Goal: Task Accomplishment & Management: Manage account settings

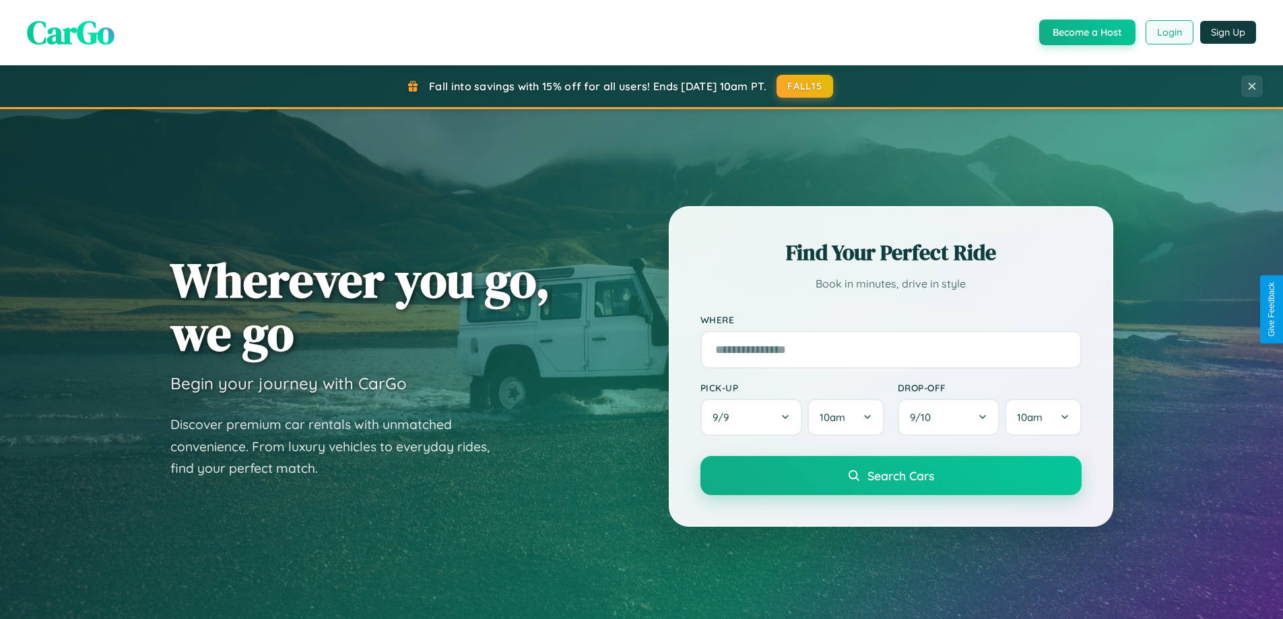
click at [1168, 32] on button "Login" at bounding box center [1169, 32] width 48 height 24
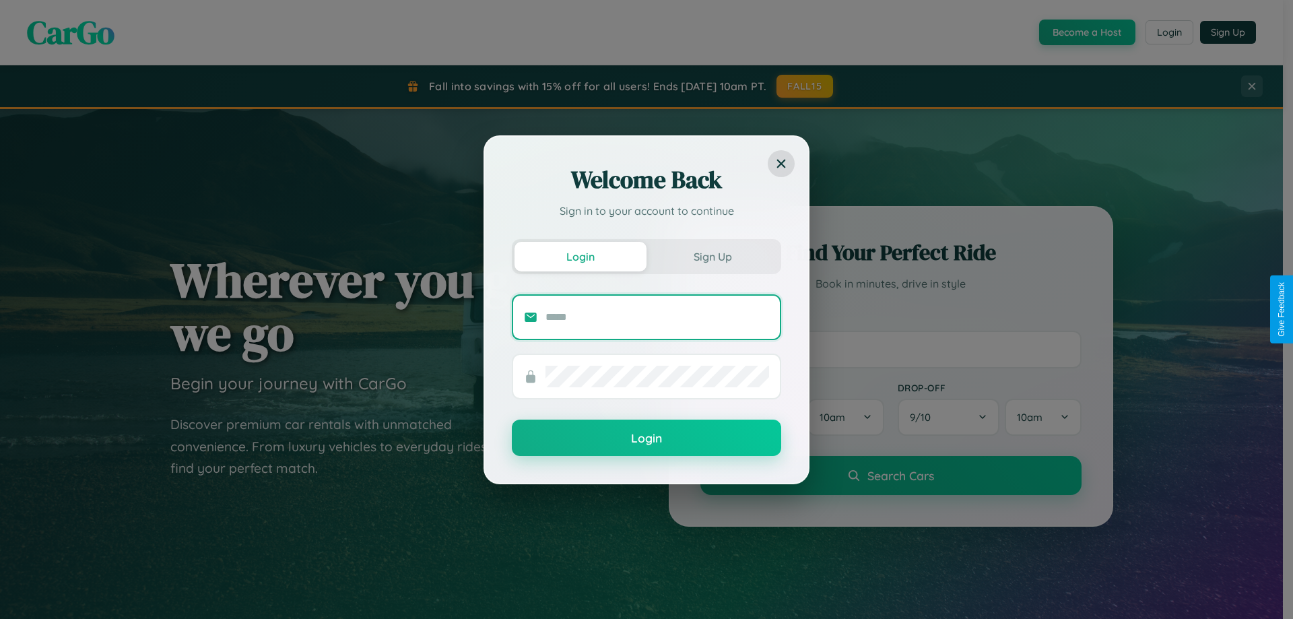
click at [657, 316] on input "text" at bounding box center [657, 317] width 224 height 22
type input "**********"
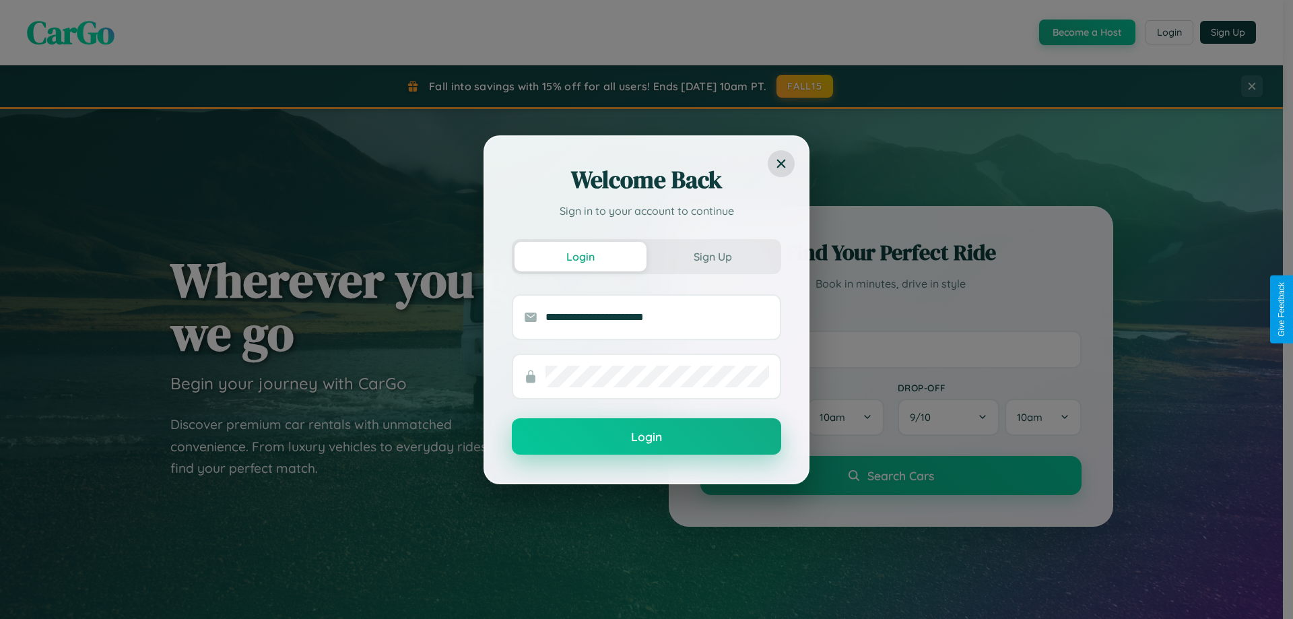
click at [646, 437] on button "Login" at bounding box center [646, 436] width 269 height 36
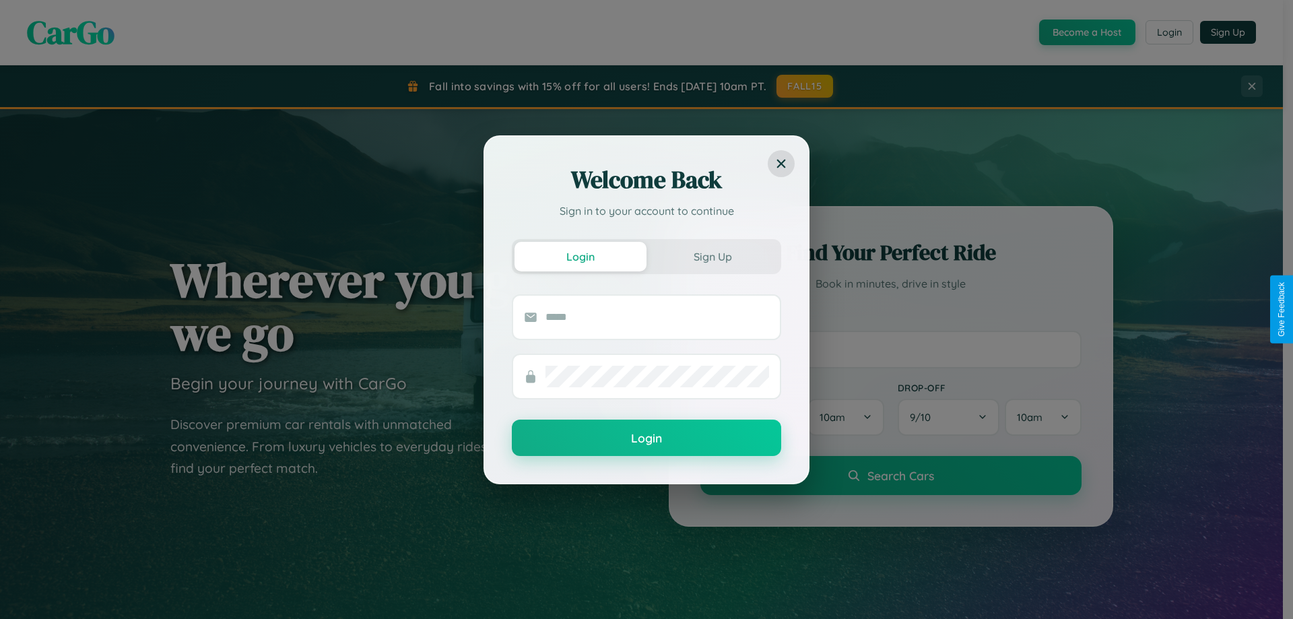
click at [1168, 32] on div "Welcome Back Sign in to your account to continue Login Sign Up Login" at bounding box center [646, 309] width 1293 height 619
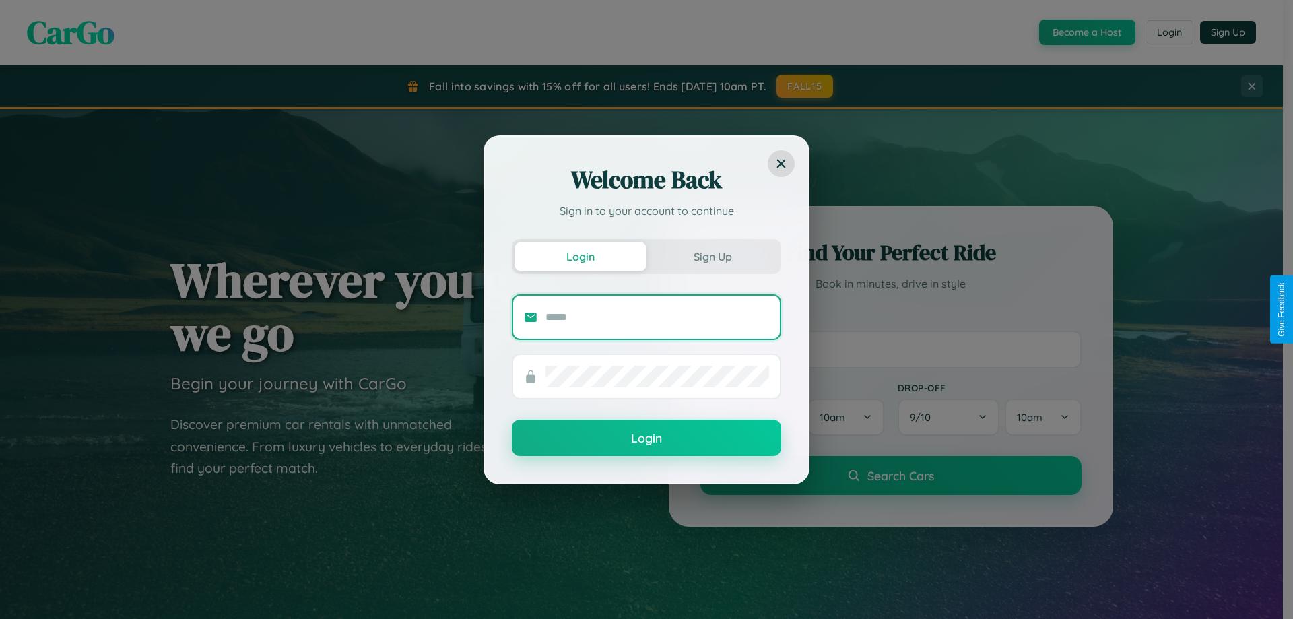
click at [657, 316] on input "text" at bounding box center [657, 317] width 224 height 22
type input "**********"
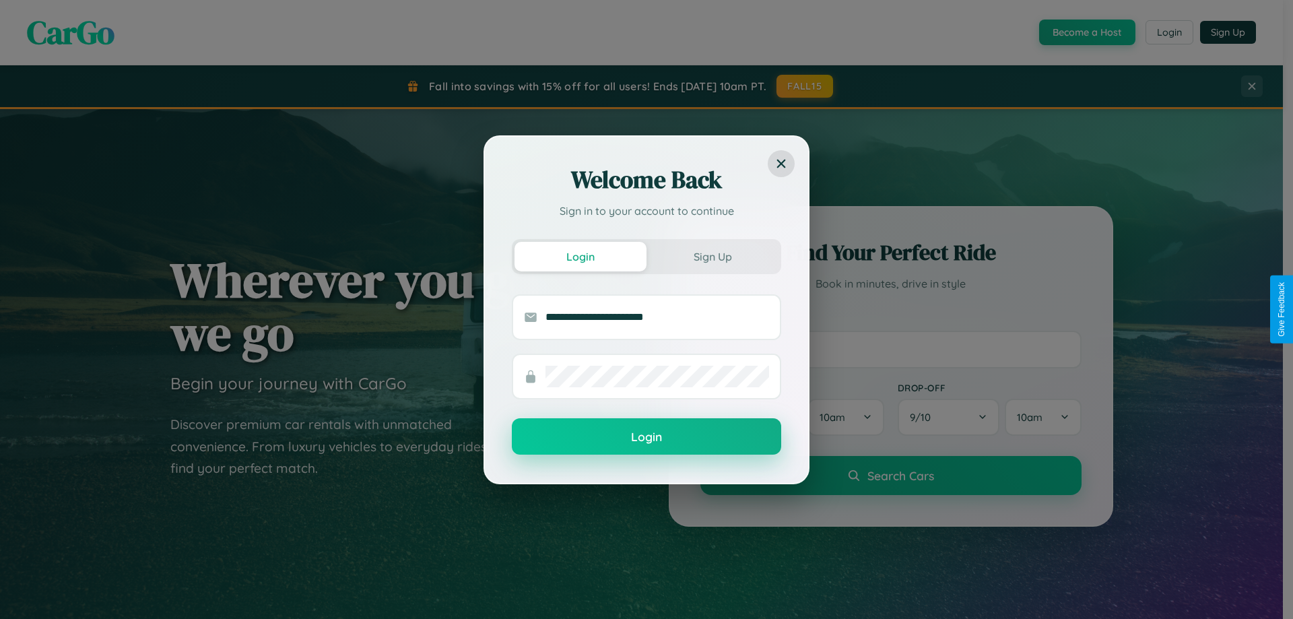
click at [646, 437] on button "Login" at bounding box center [646, 436] width 269 height 36
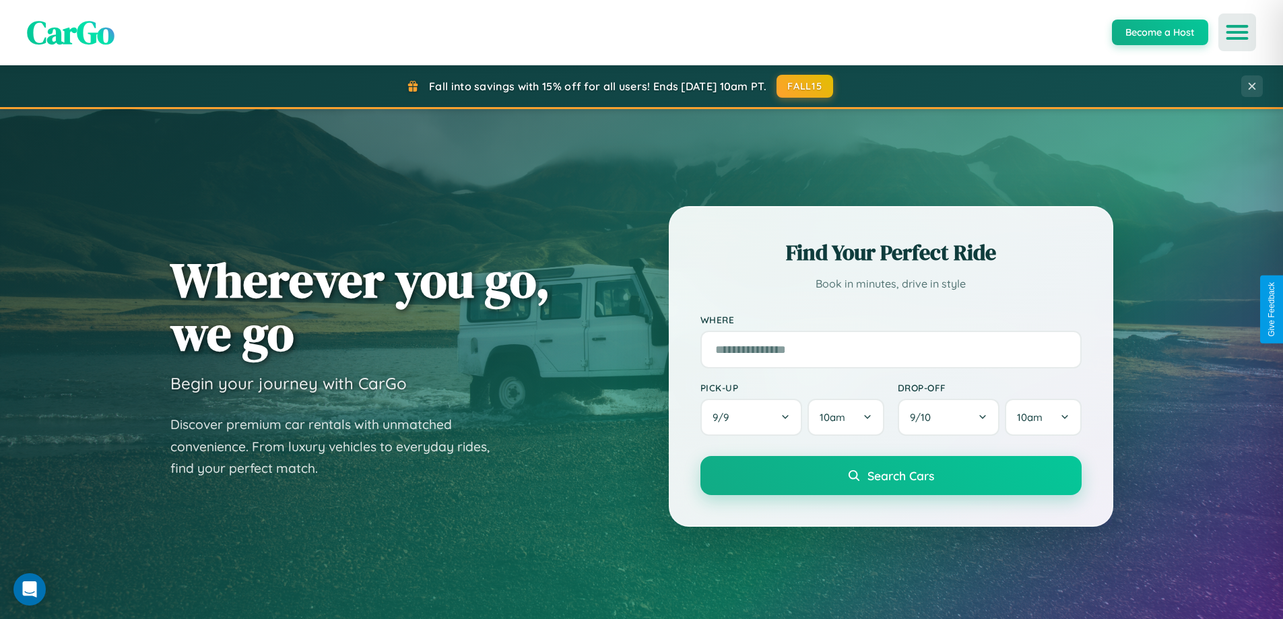
click at [1237, 32] on icon "Open menu" at bounding box center [1237, 32] width 20 height 12
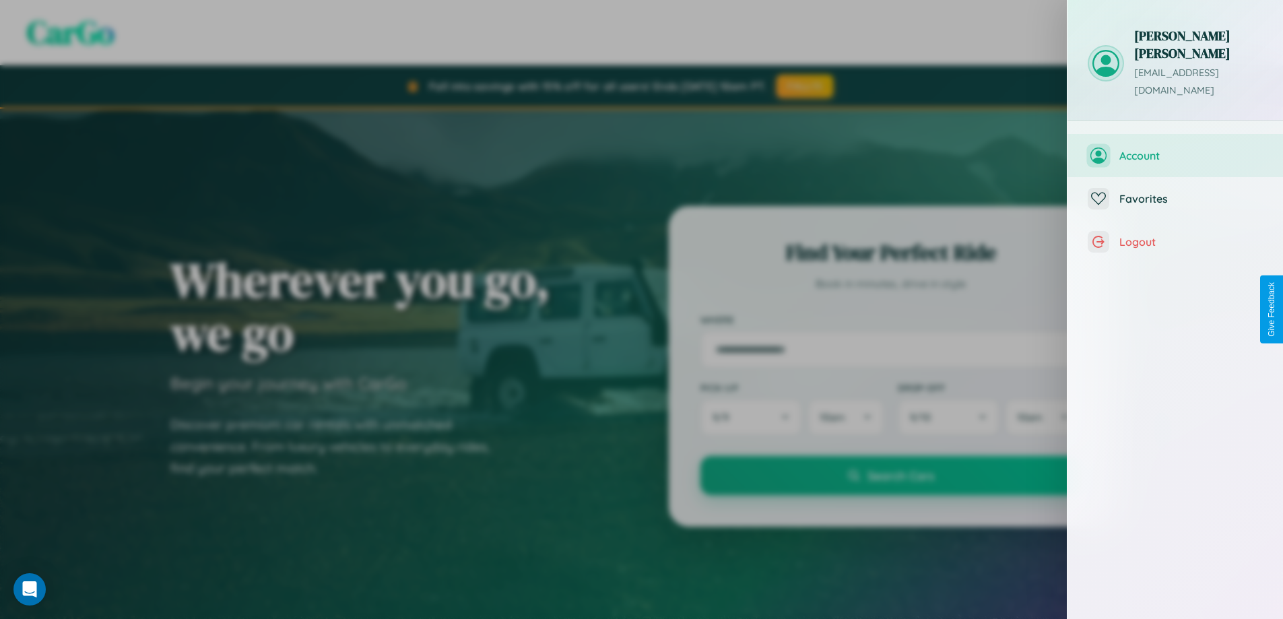
click at [1175, 149] on span "Account" at bounding box center [1190, 155] width 143 height 13
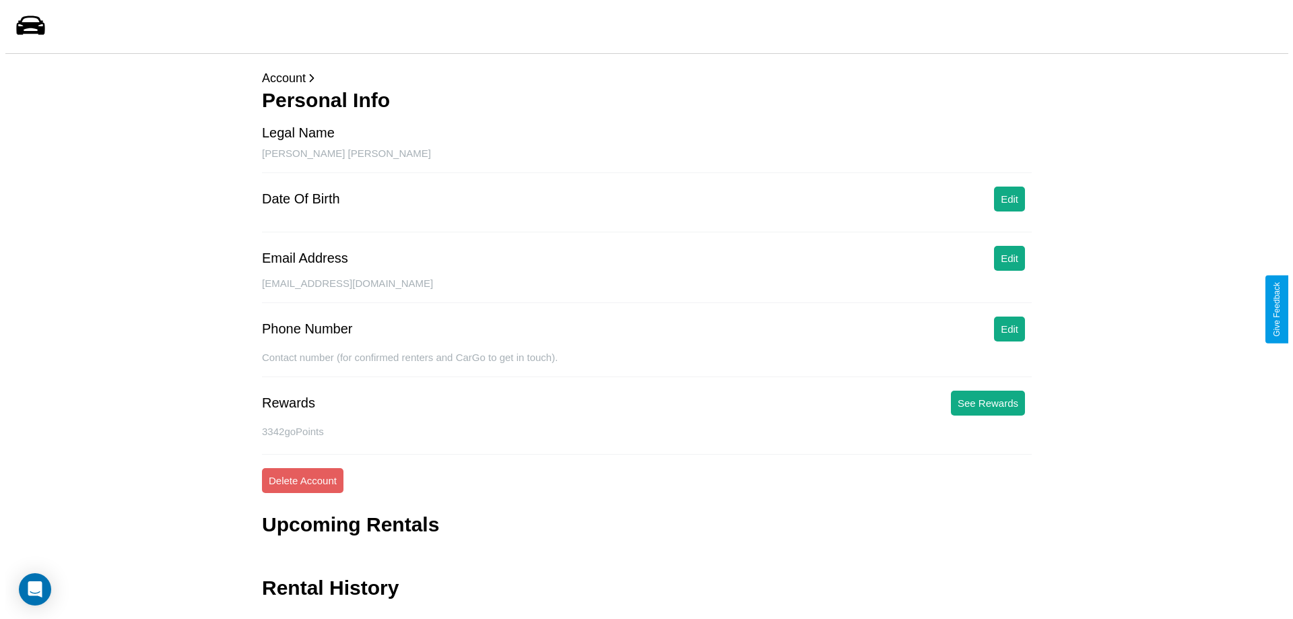
scroll to position [32, 0]
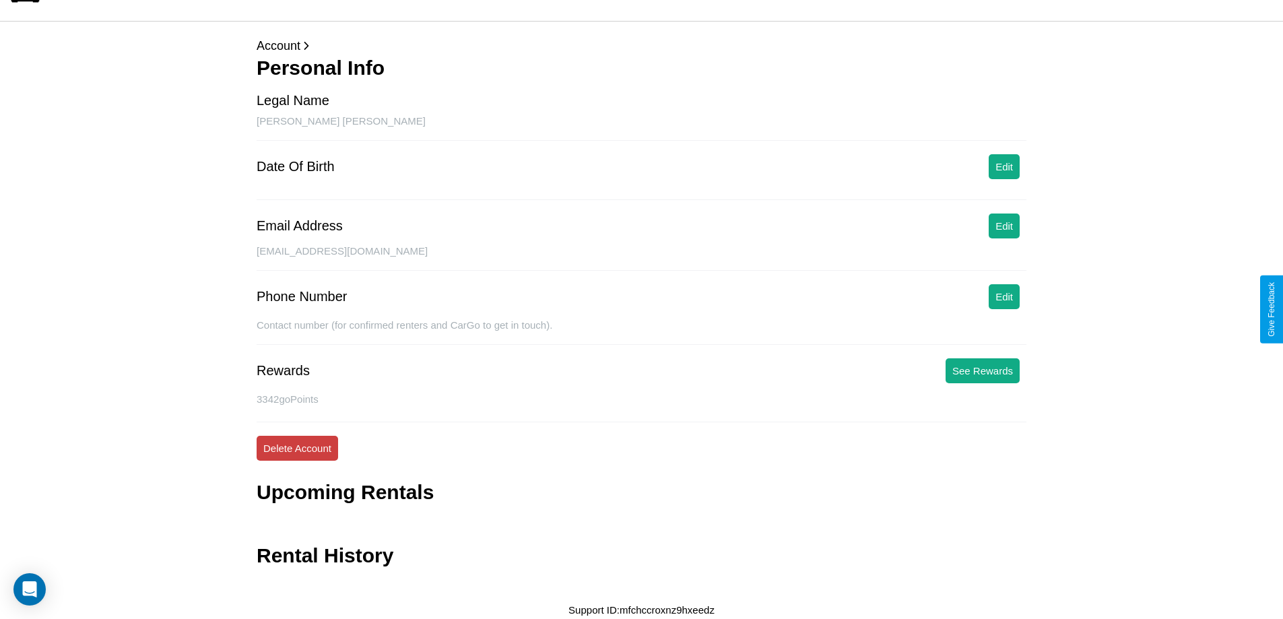
click at [297, 448] on button "Delete Account" at bounding box center [297, 448] width 81 height 25
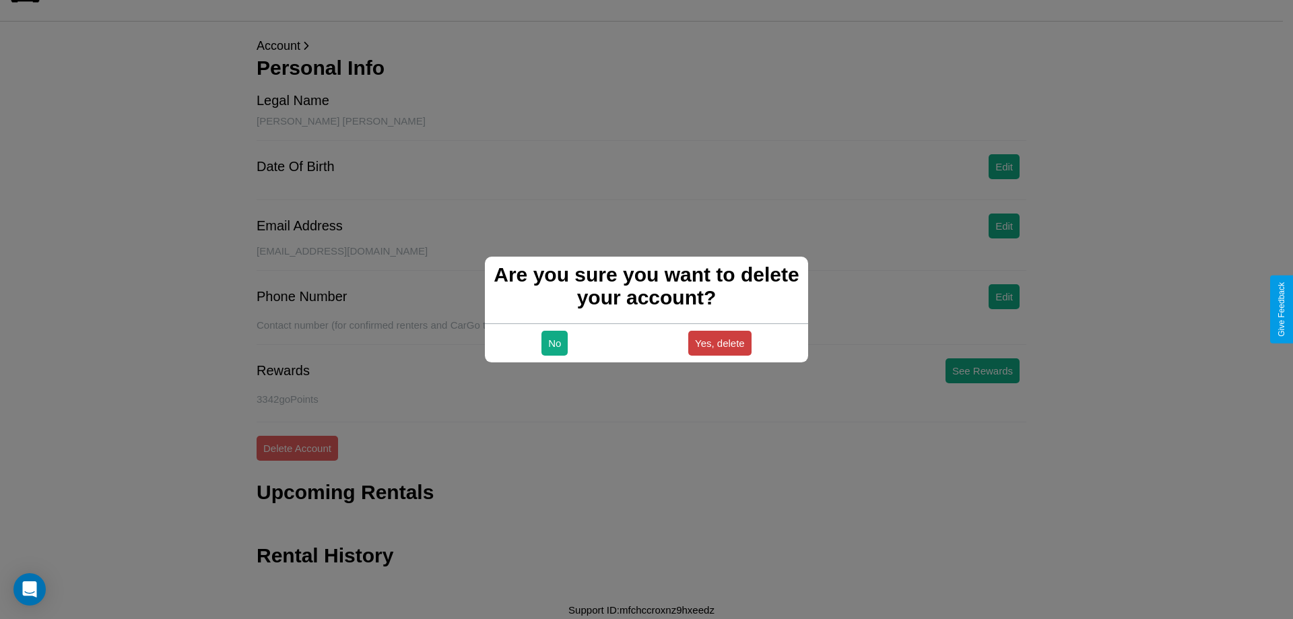
click at [719, 343] on button "Yes, delete" at bounding box center [719, 343] width 63 height 25
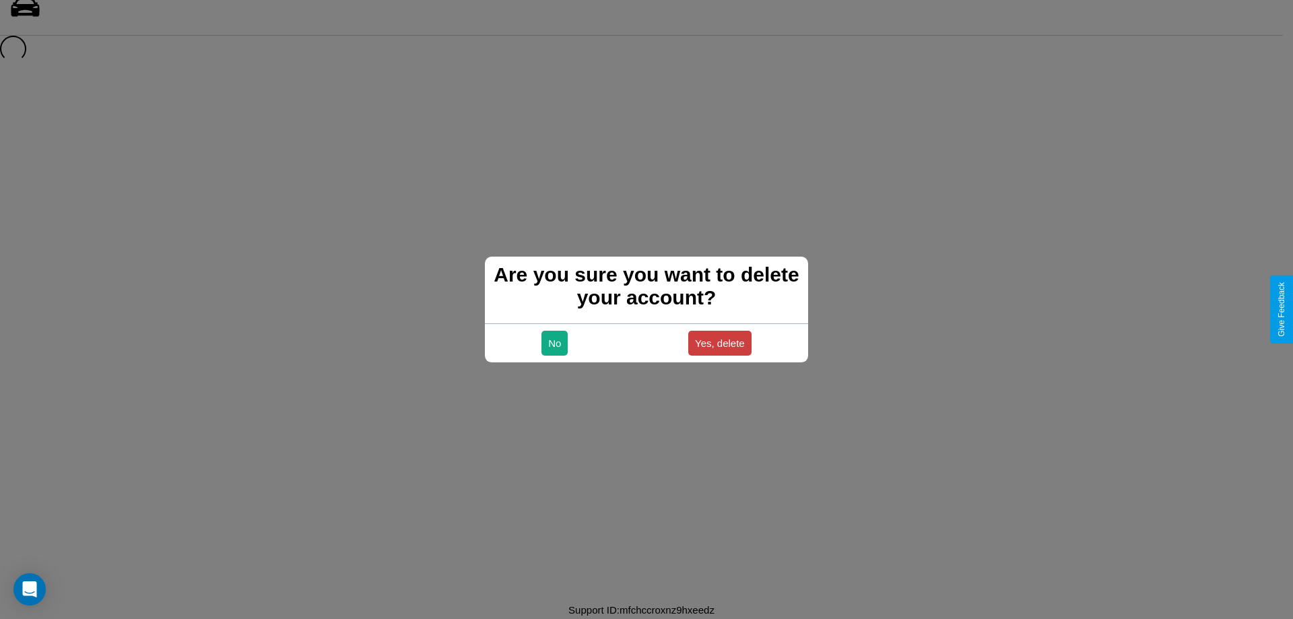
scroll to position [18, 0]
